Goal: Information Seeking & Learning: Learn about a topic

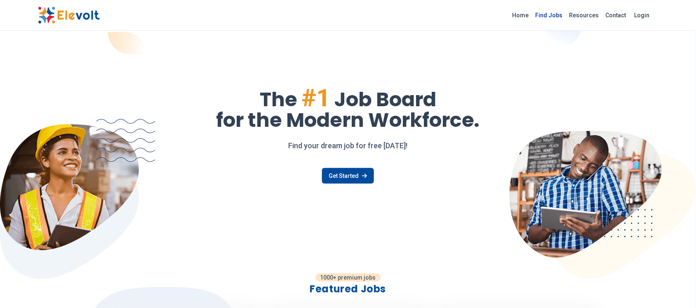
click at [556, 14] on link "Find Jobs" at bounding box center [549, 15] width 34 height 13
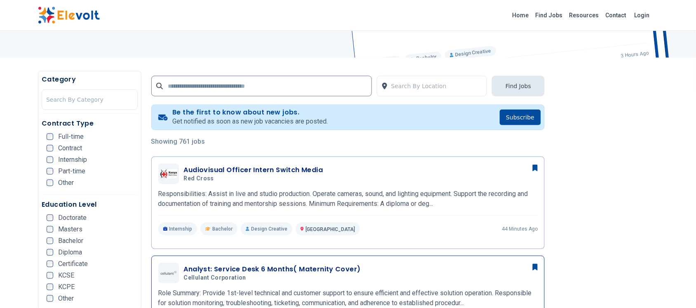
scroll to position [238, 0]
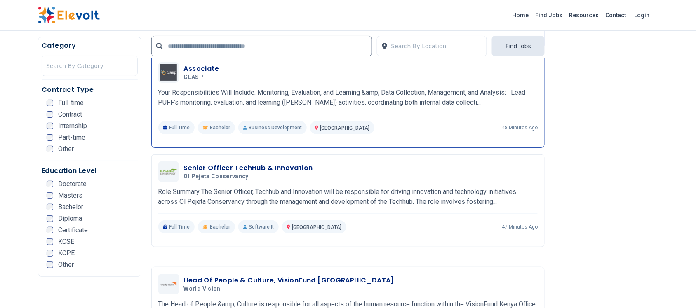
scroll to position [979, 0]
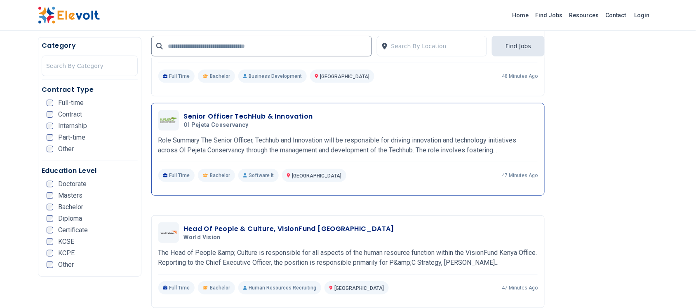
click at [244, 118] on h3 "Senior Officer TechHub & Innovation" at bounding box center [248, 117] width 129 height 10
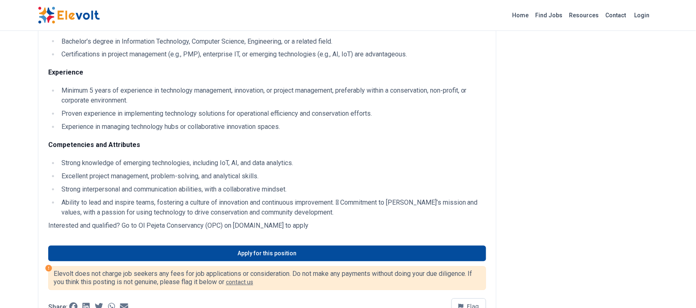
scroll to position [412, 0]
